Goal: Task Accomplishment & Management: Use online tool/utility

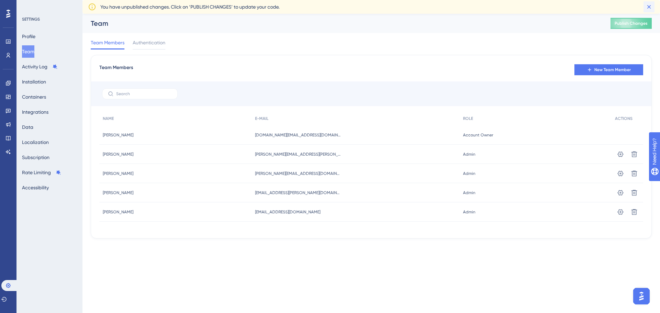
click at [649, 6] on icon at bounding box center [648, 6] width 7 height 7
click at [652, 10] on icon at bounding box center [648, 6] width 7 height 7
click at [31, 158] on button "Subscription" at bounding box center [35, 157] width 27 height 12
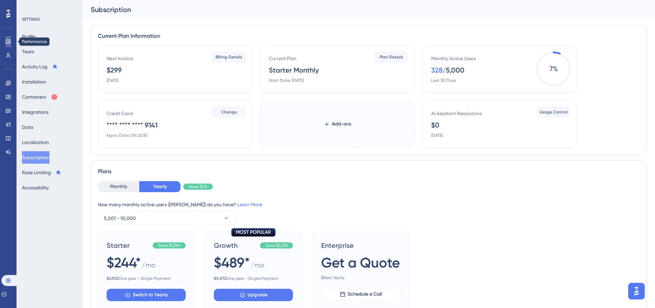
click at [8, 40] on icon at bounding box center [8, 42] width 4 height 4
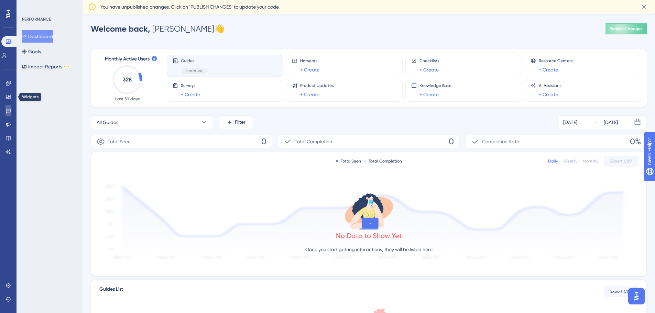
click at [9, 108] on icon at bounding box center [7, 110] width 5 height 5
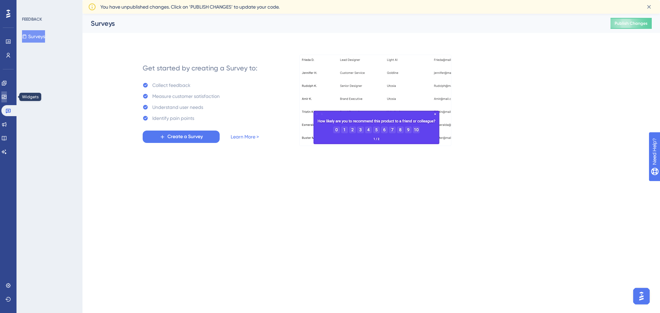
click at [7, 100] on link at bounding box center [3, 96] width 5 height 11
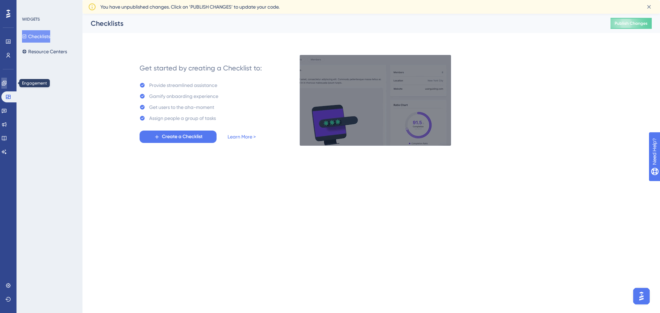
click at [7, 88] on link at bounding box center [3, 83] width 5 height 11
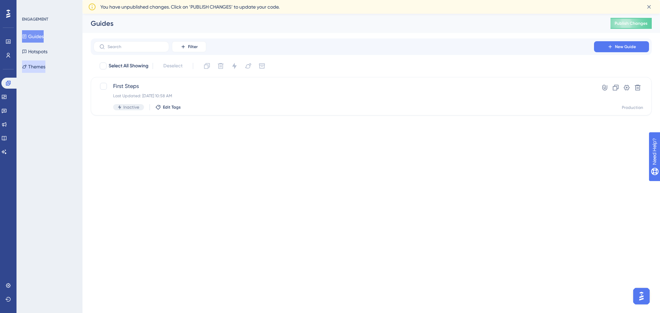
click at [33, 66] on button "Themes" at bounding box center [33, 66] width 23 height 12
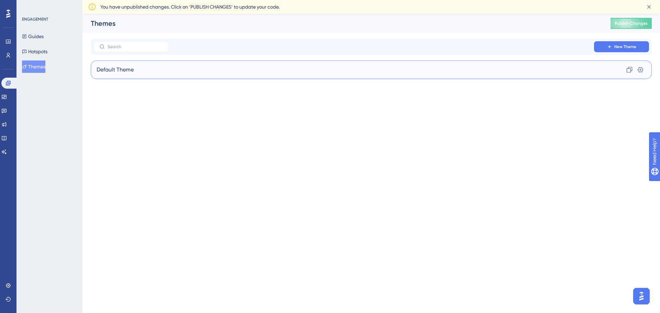
click at [506, 71] on div "Default Theme Clone Settings" at bounding box center [371, 69] width 561 height 19
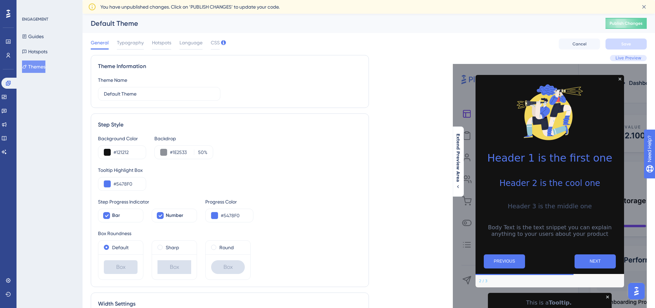
click at [568, 49] on div "General Typography Hotspots Language CSS Cancel Save" at bounding box center [369, 44] width 556 height 22
click at [572, 46] on span "Cancel" at bounding box center [579, 43] width 14 height 5
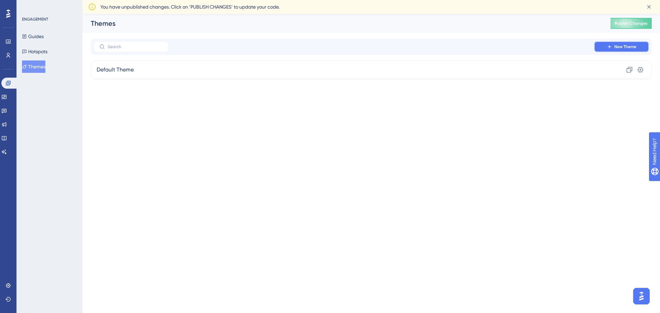
click at [612, 48] on icon at bounding box center [608, 46] width 5 height 5
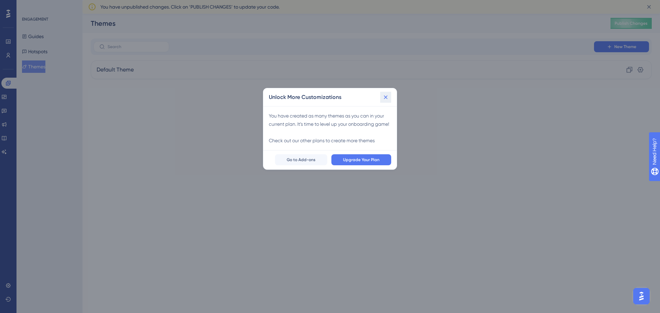
click at [386, 96] on icon at bounding box center [386, 97] width 4 height 4
